Goal: Task Accomplishment & Management: Manage account settings

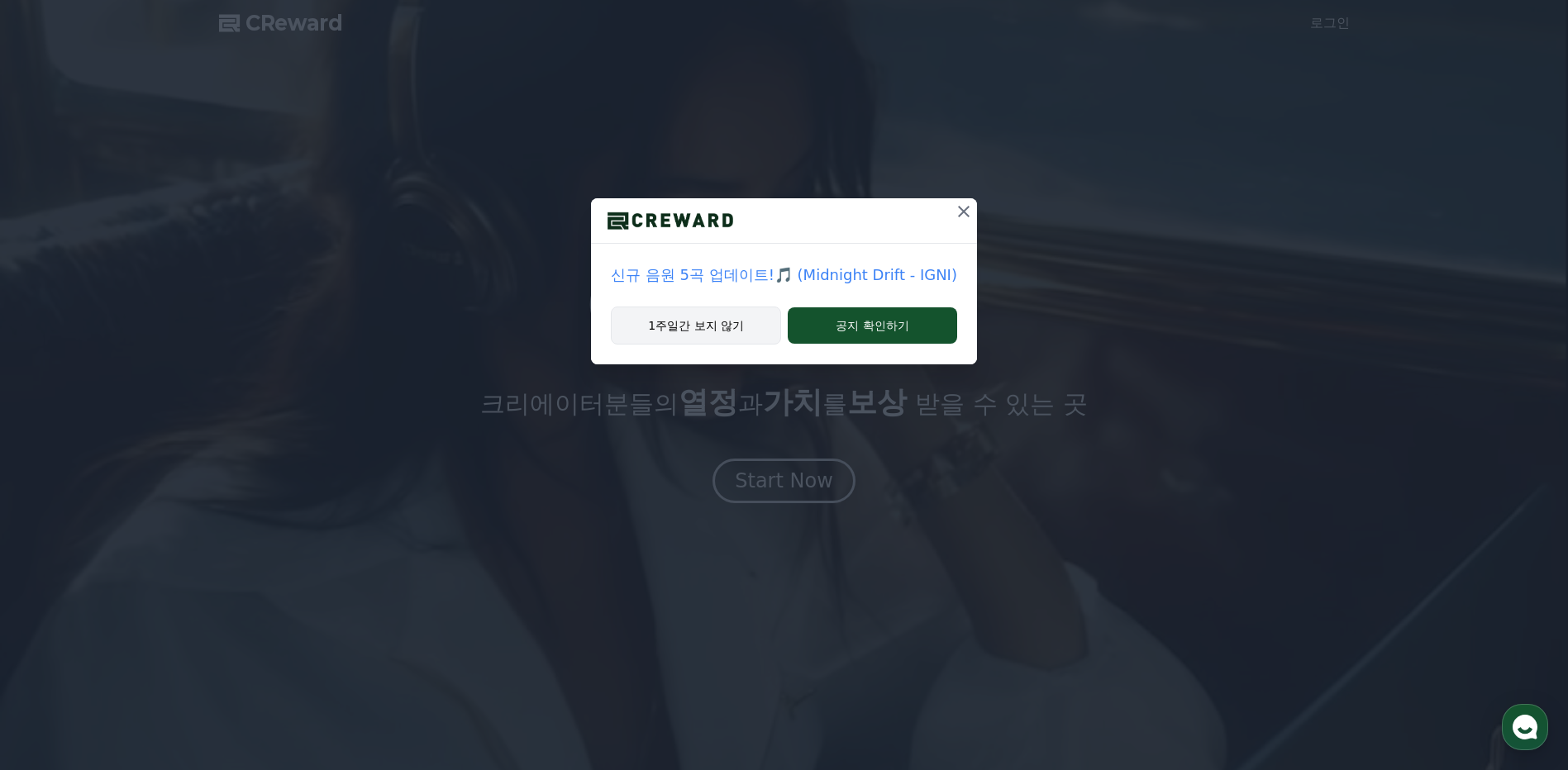
click at [744, 328] on button "1주일간 보지 않기" at bounding box center [695, 325] width 170 height 38
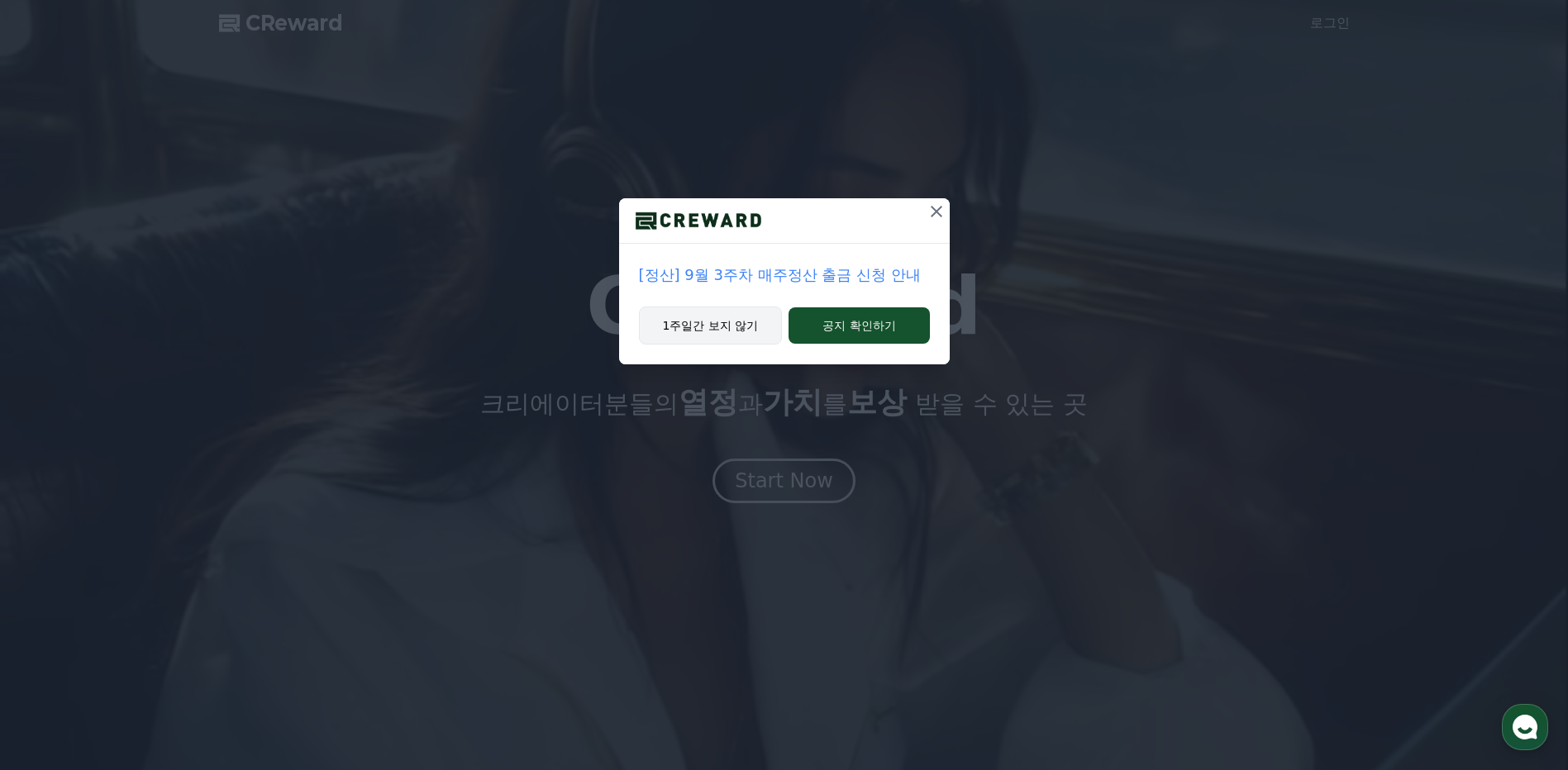
click at [735, 326] on button "1주일간 보지 않기" at bounding box center [711, 325] width 144 height 38
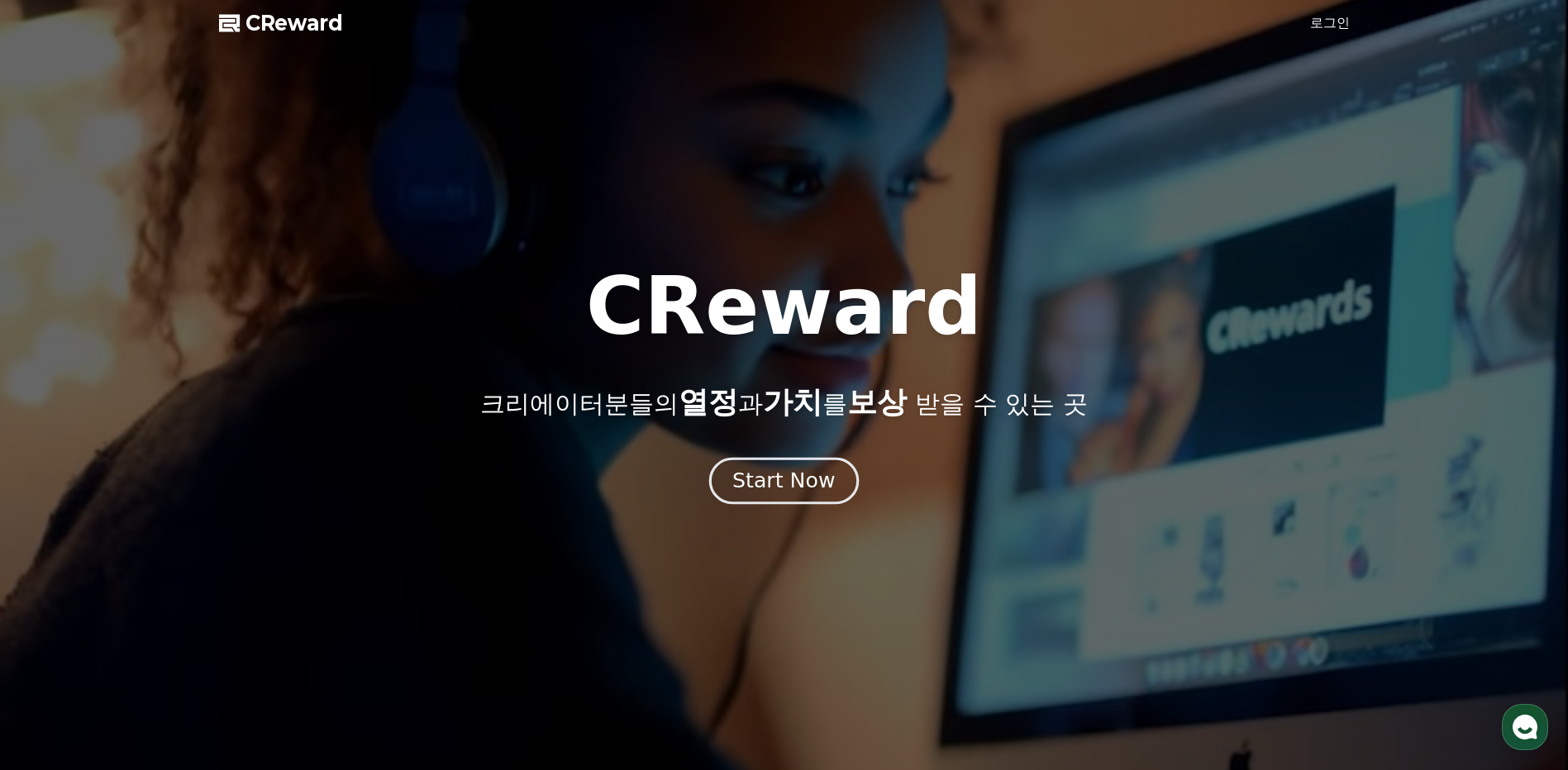
click at [777, 479] on div "Start Now" at bounding box center [784, 481] width 102 height 28
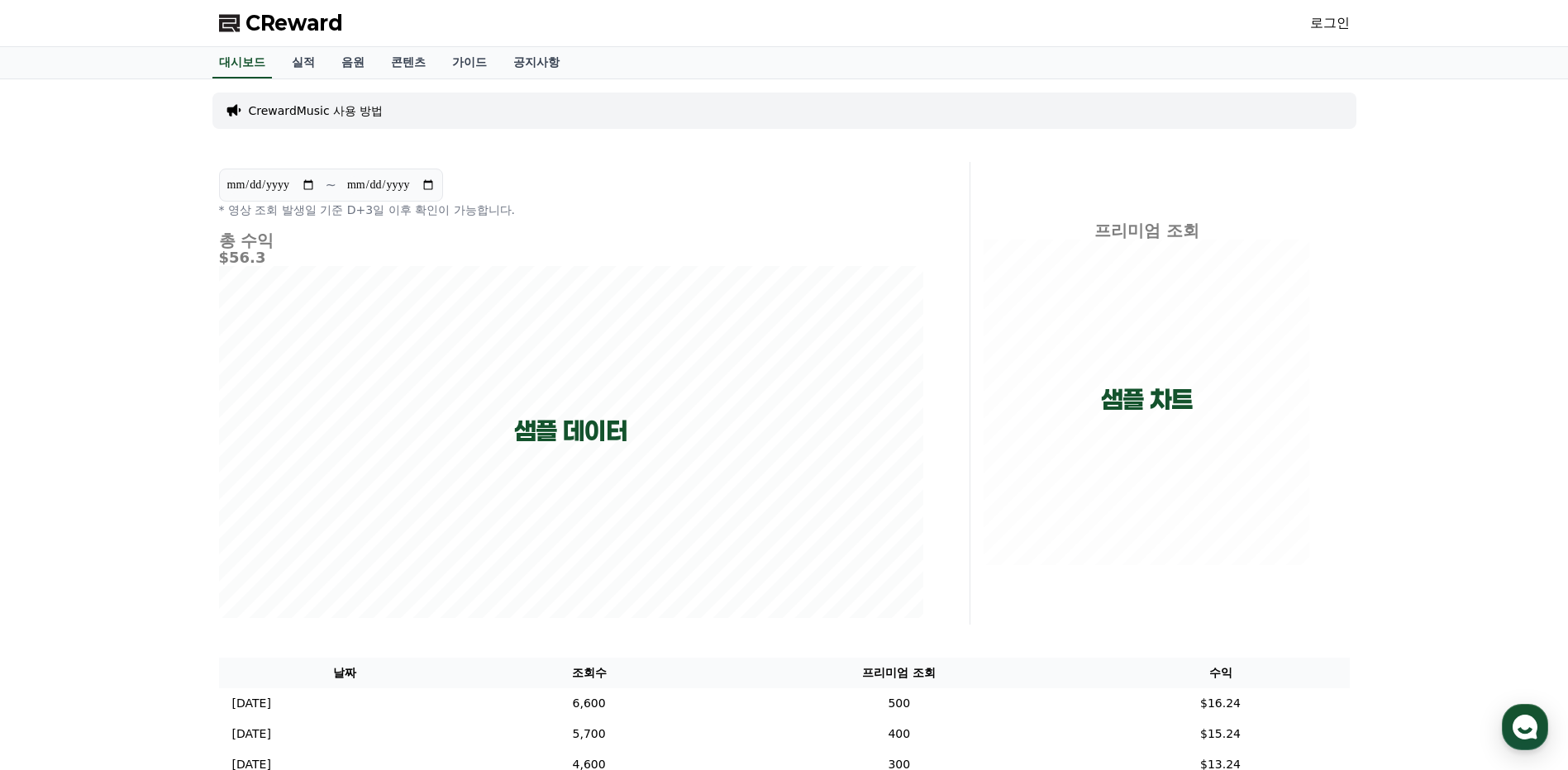
click at [1337, 27] on link "로그인" at bounding box center [1330, 23] width 40 height 20
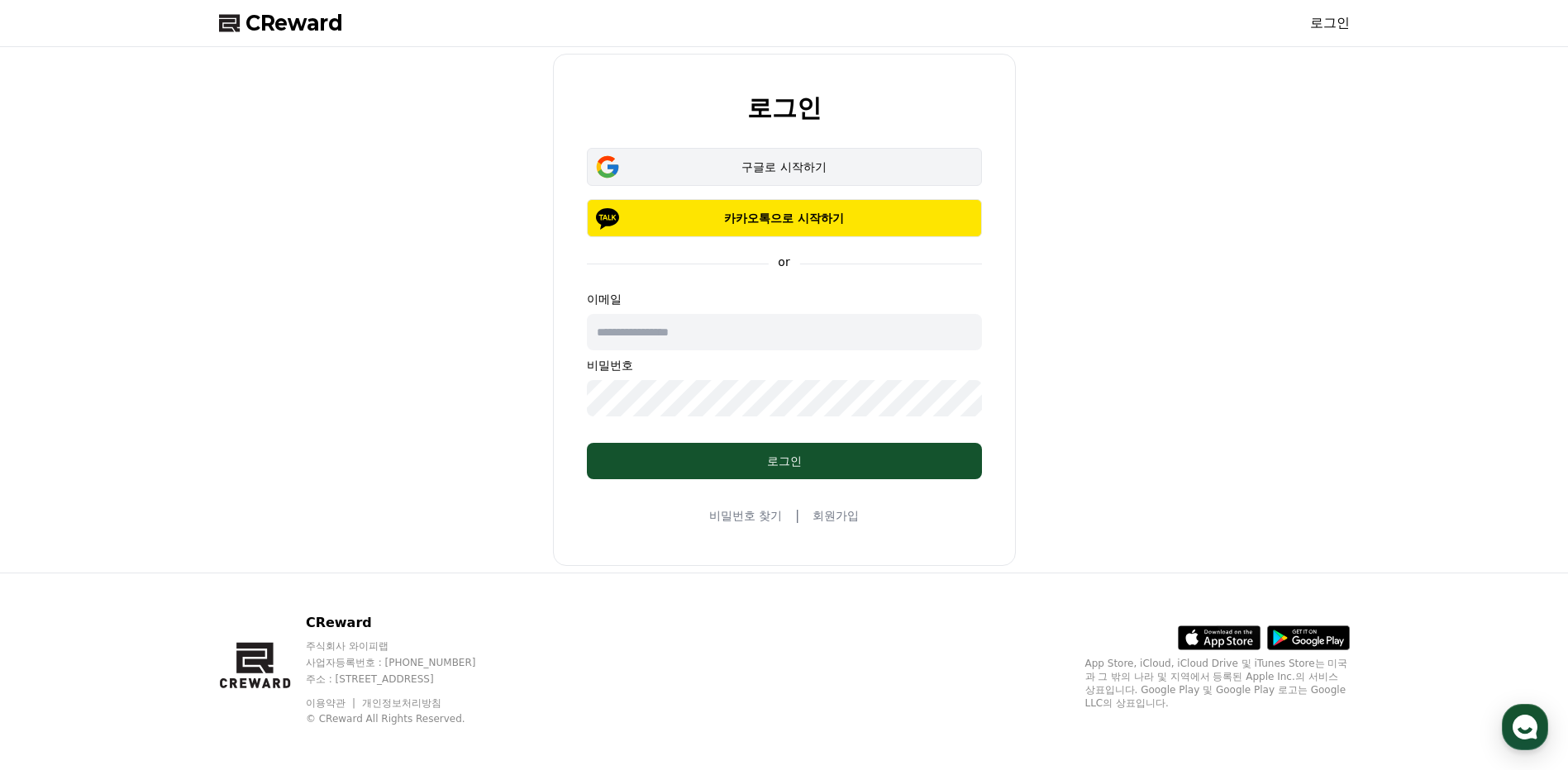
click at [750, 181] on button "구글로 시작하기" at bounding box center [784, 167] width 395 height 38
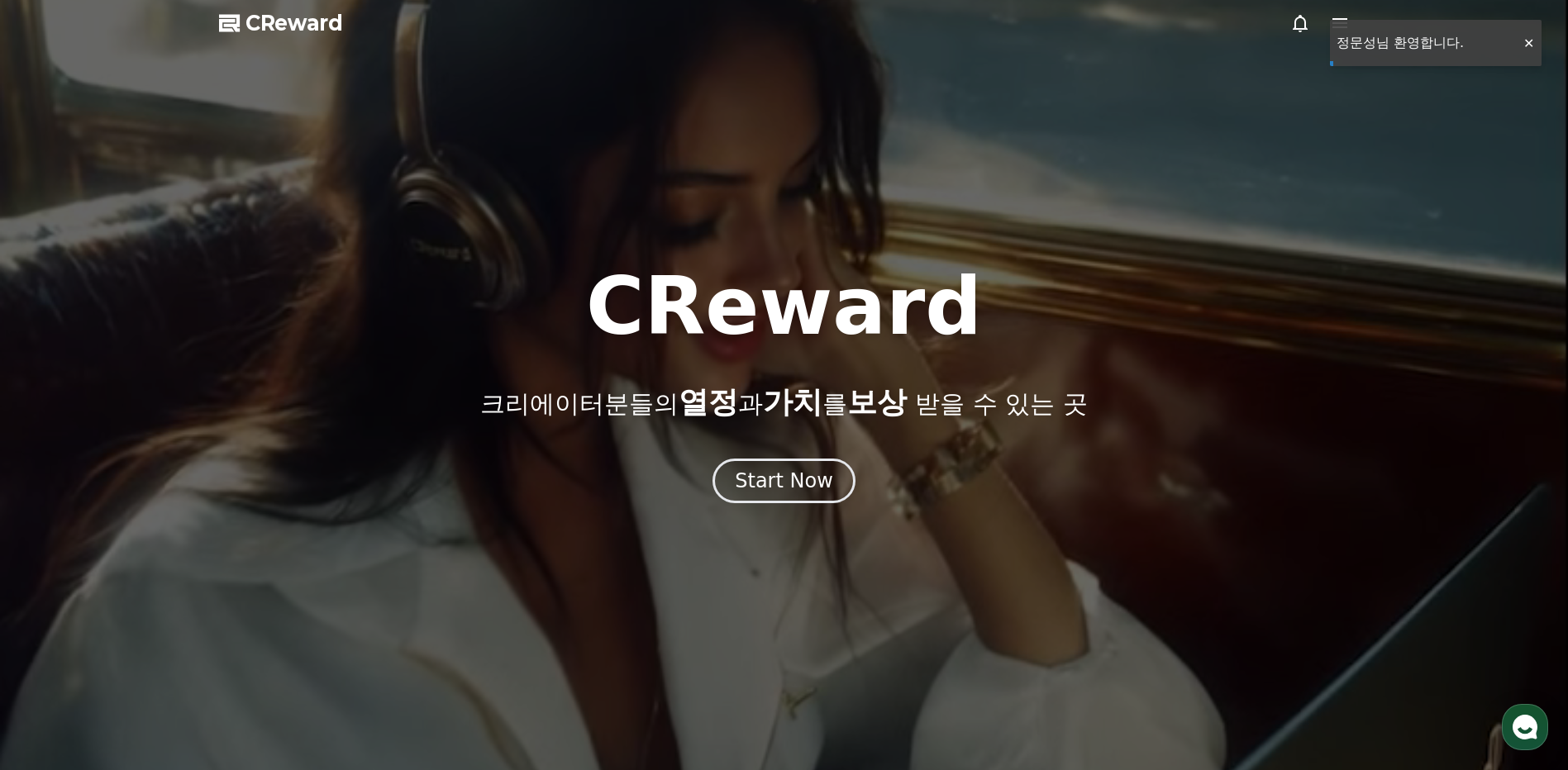
click at [1523, 42] on div at bounding box center [784, 385] width 1568 height 770
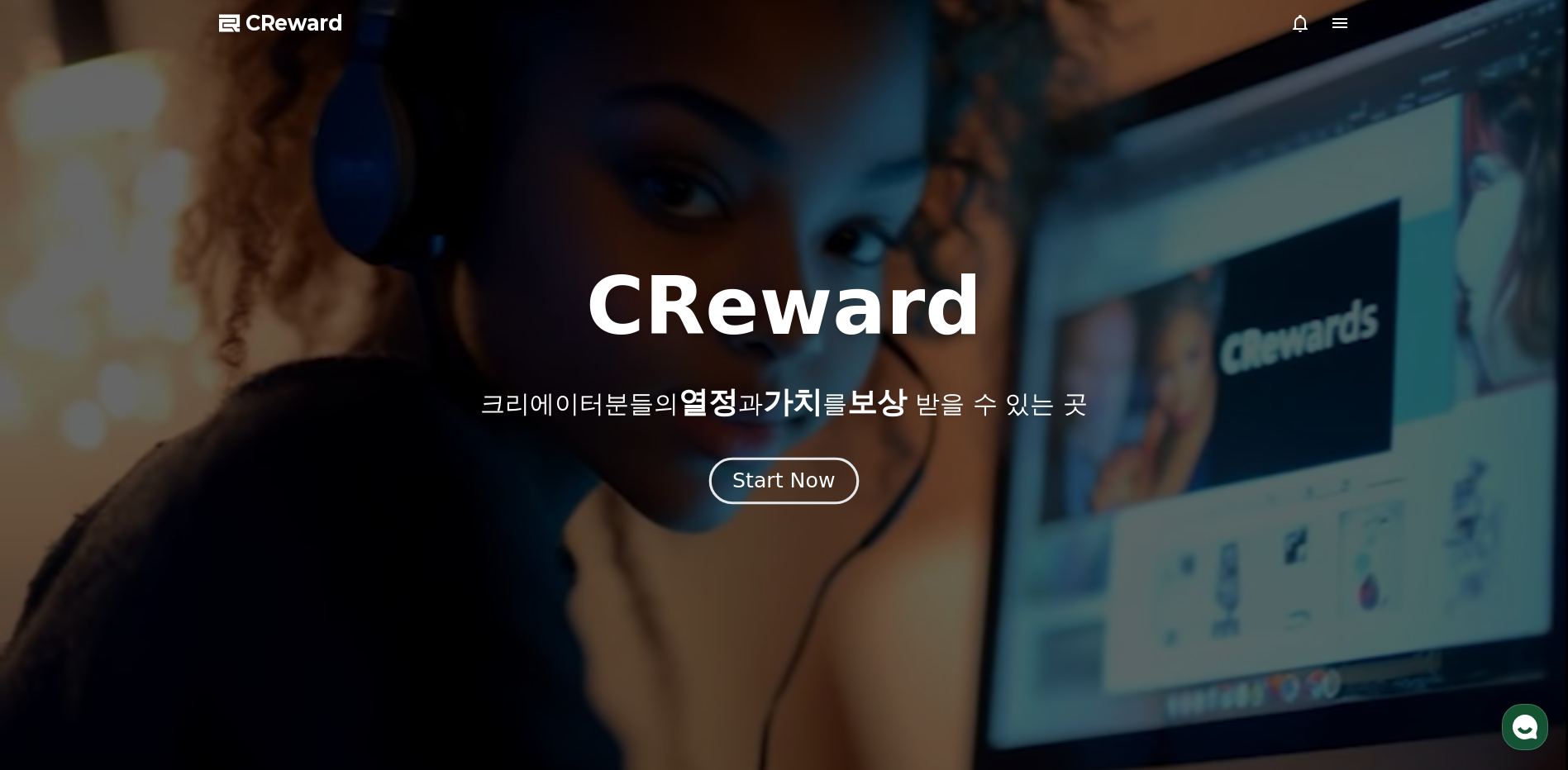
click at [770, 479] on div "Start Now" at bounding box center [784, 481] width 102 height 28
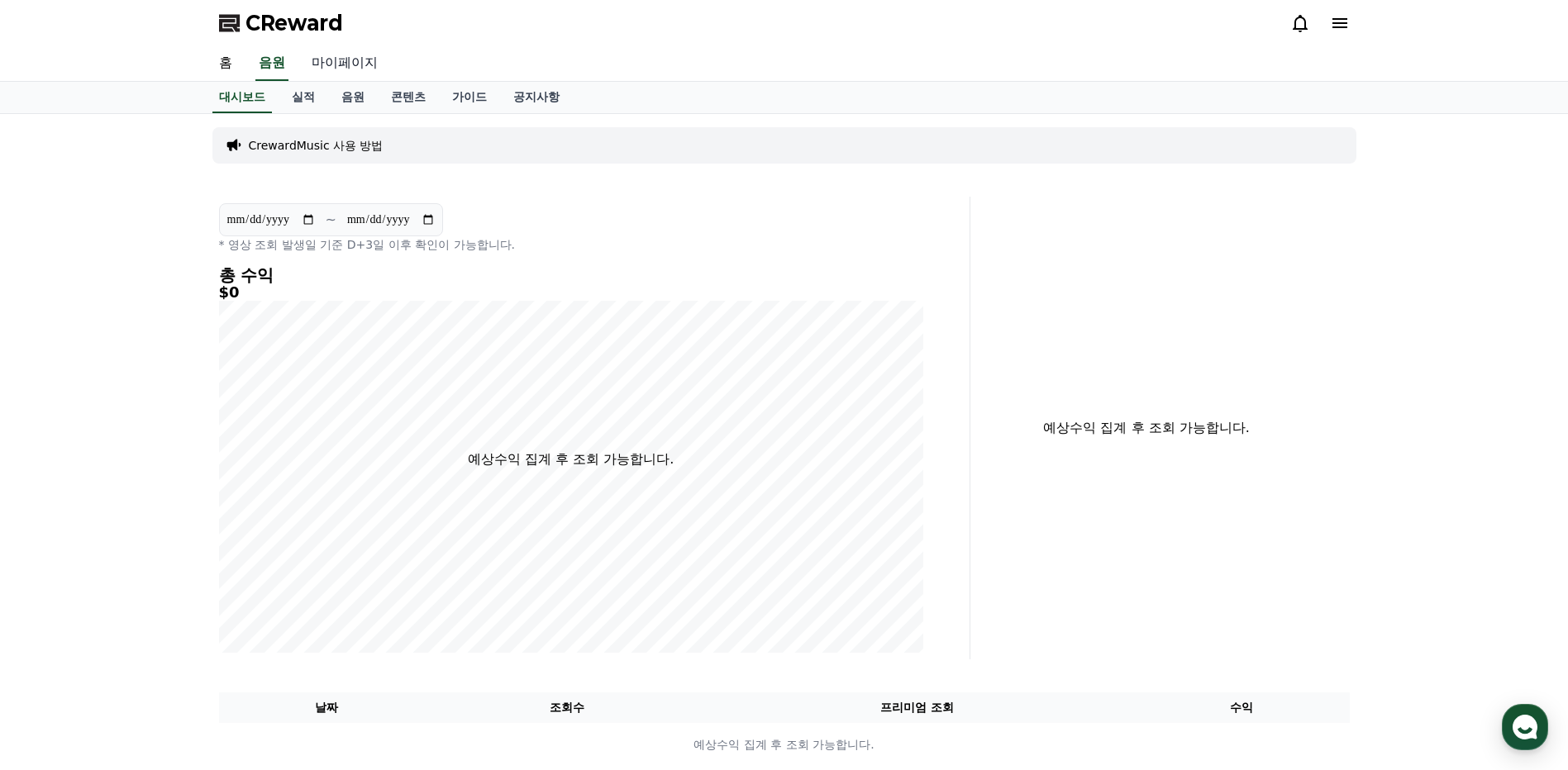
click at [361, 62] on link "마이페이지" at bounding box center [344, 64] width 93 height 35
select select "**********"
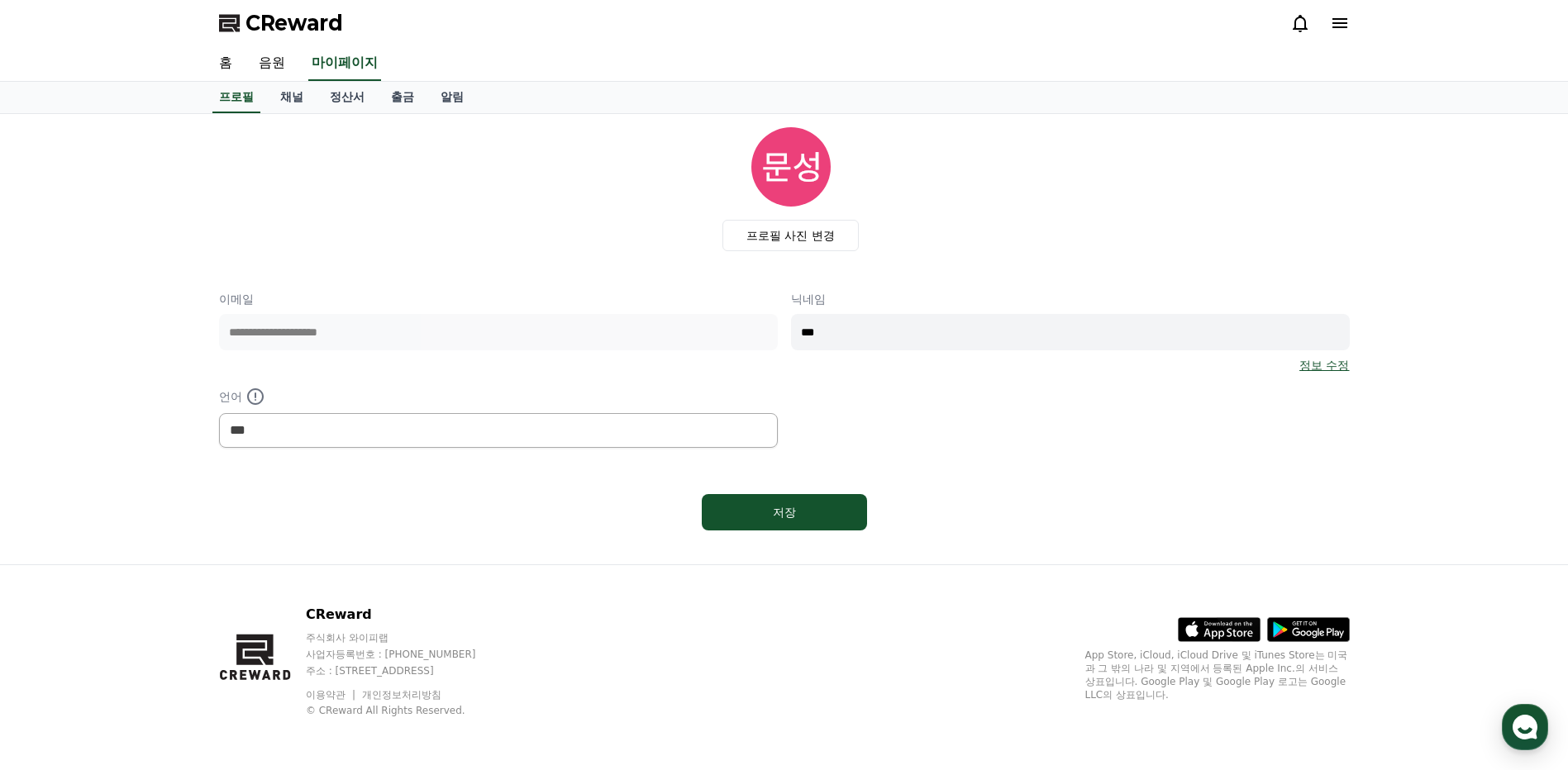
click at [1344, 21] on icon at bounding box center [1340, 23] width 20 height 20
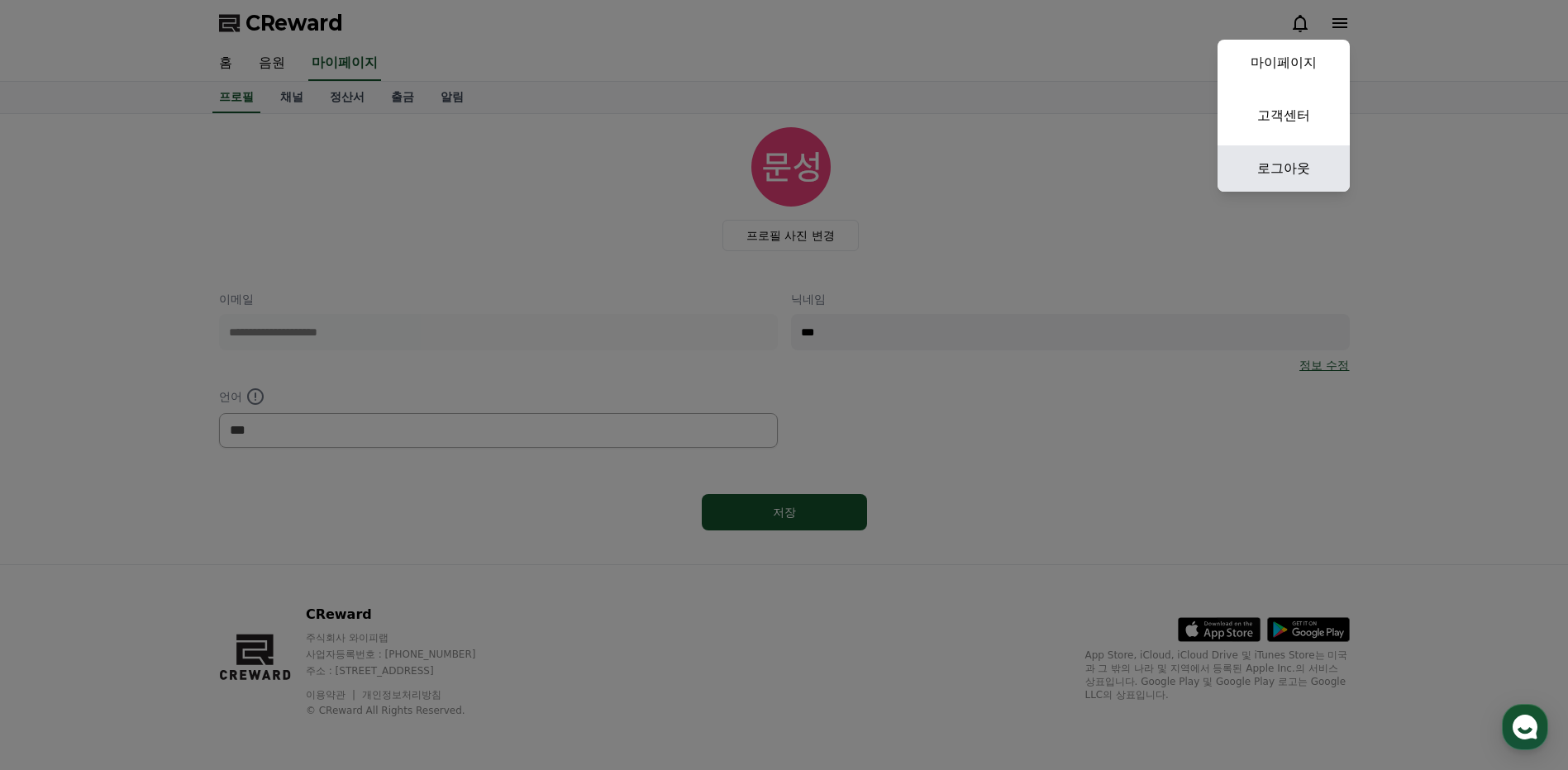
click at [1284, 168] on link "로그아웃" at bounding box center [1283, 169] width 132 height 47
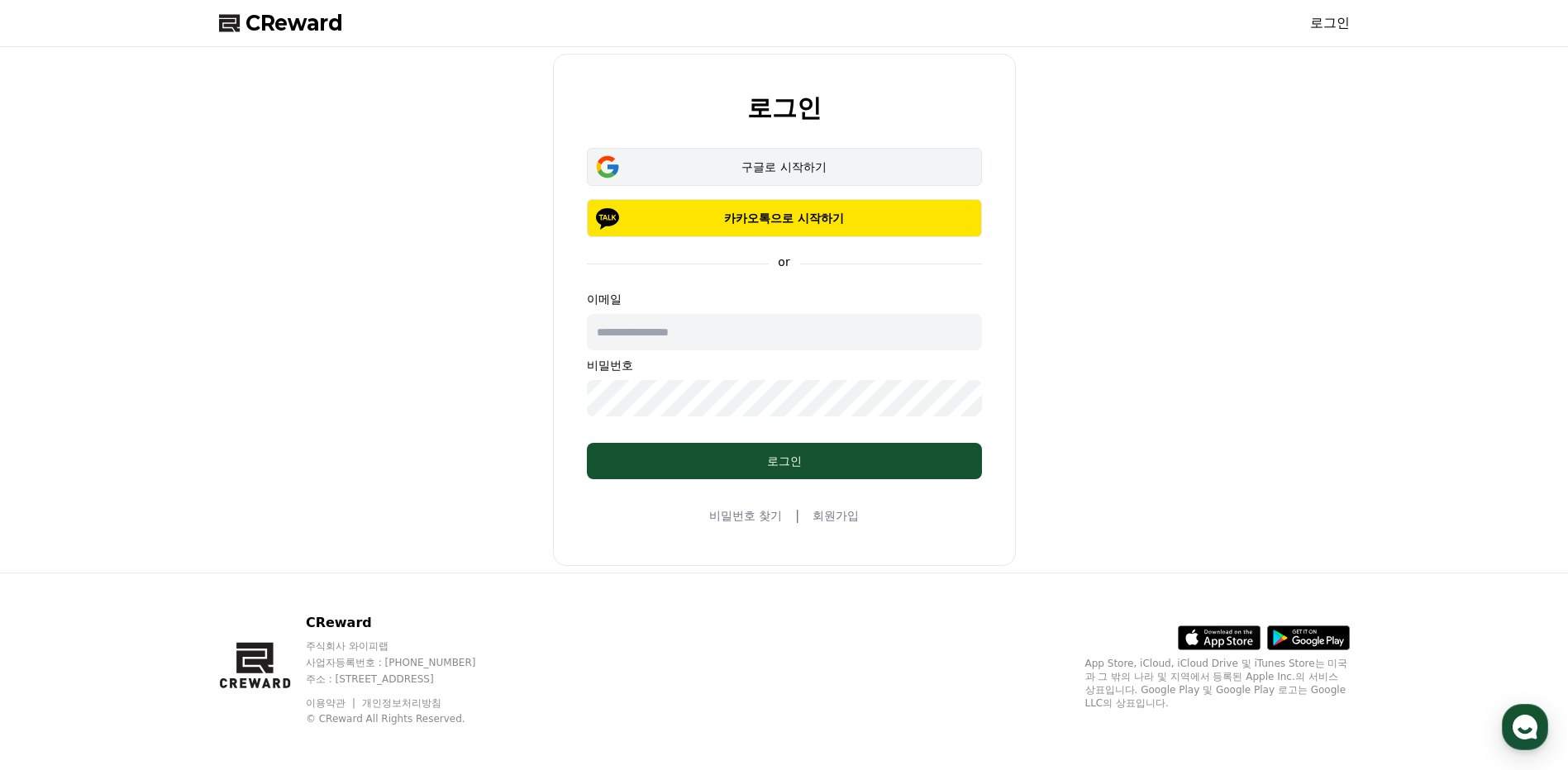
click at [776, 176] on button "구글로 시작하기" at bounding box center [784, 167] width 395 height 38
